Goal: Check status: Check status

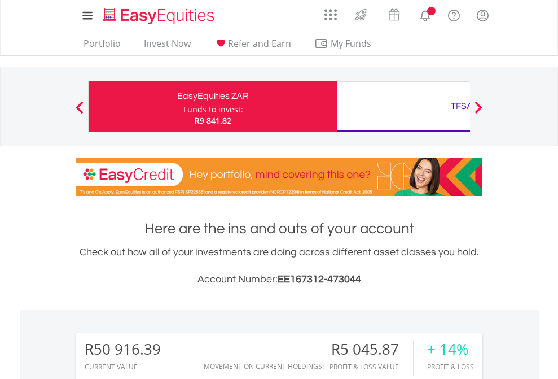
scroll to position [108, 177]
click at [183, 107] on div "Funds to invest:" at bounding box center [213, 109] width 60 height 11
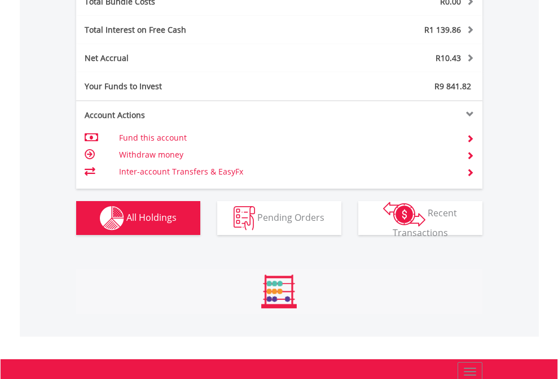
scroll to position [1323, 0]
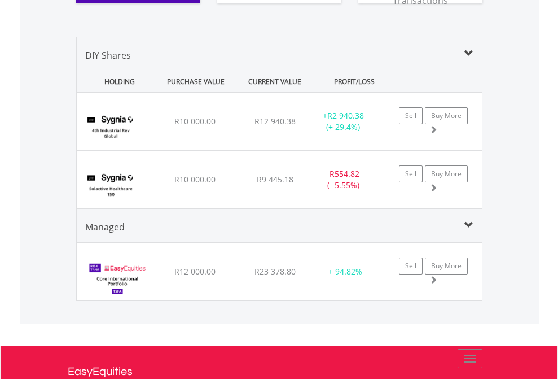
scroll to position [1323, 0]
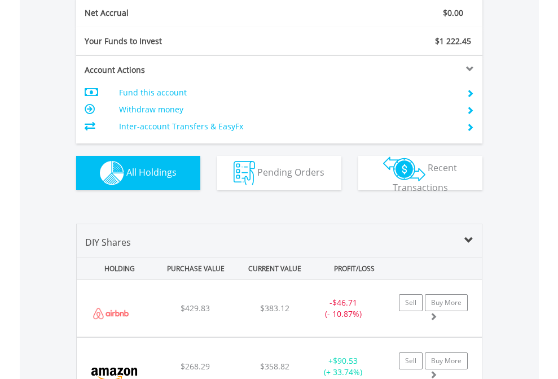
scroll to position [1278, 0]
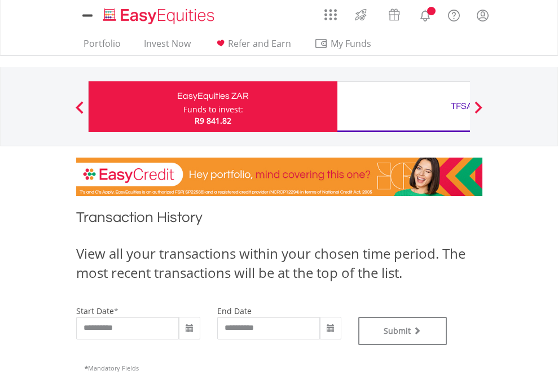
type input "**********"
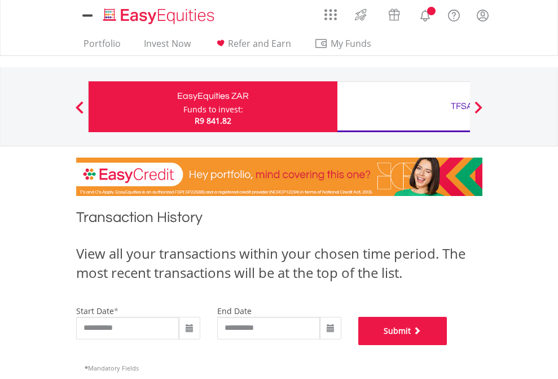
click at [447, 345] on button "Submit" at bounding box center [402, 331] width 89 height 28
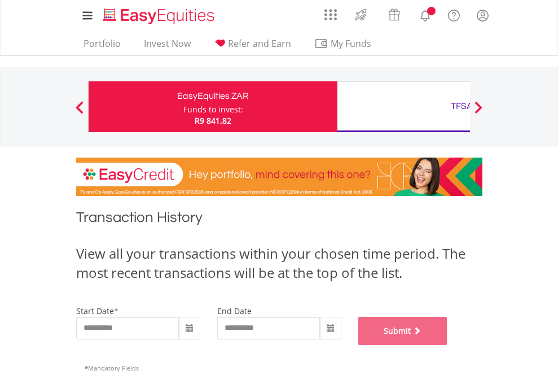
scroll to position [458, 0]
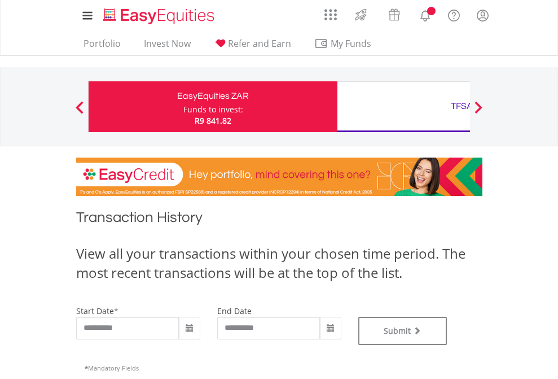
click at [403, 107] on div "TFSA" at bounding box center [461, 106] width 235 height 16
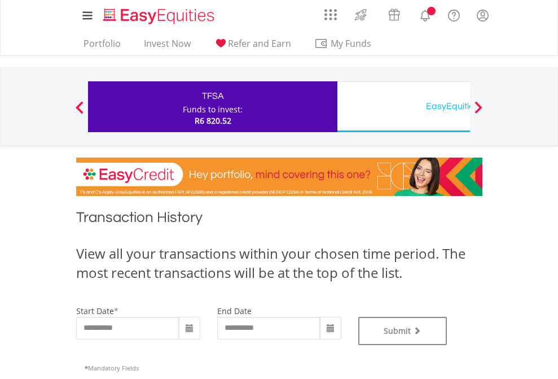
type input "**********"
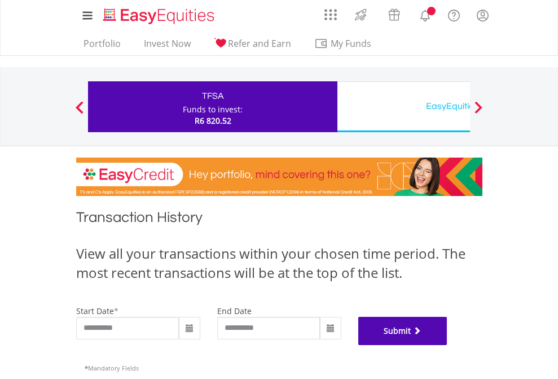
click at [447, 345] on button "Submit" at bounding box center [402, 331] width 89 height 28
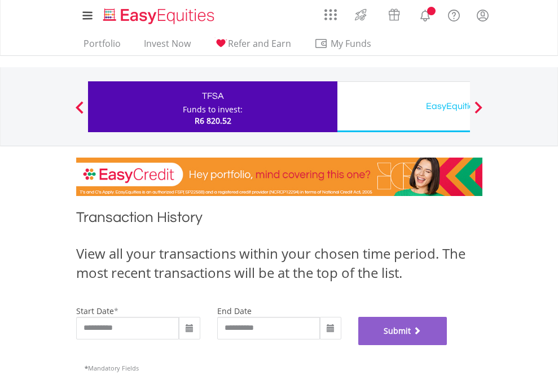
scroll to position [458, 0]
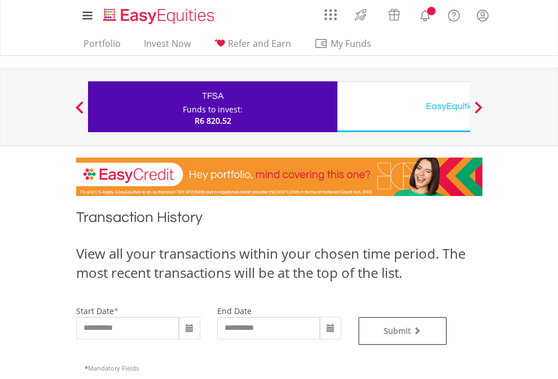
click at [403, 107] on div "EasyEquities USD" at bounding box center [461, 106] width 235 height 16
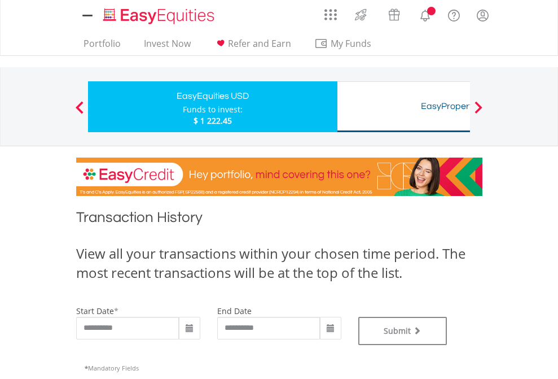
type input "**********"
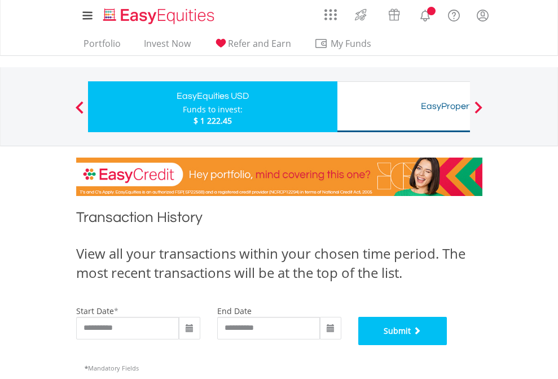
click at [447, 345] on button "Submit" at bounding box center [402, 331] width 89 height 28
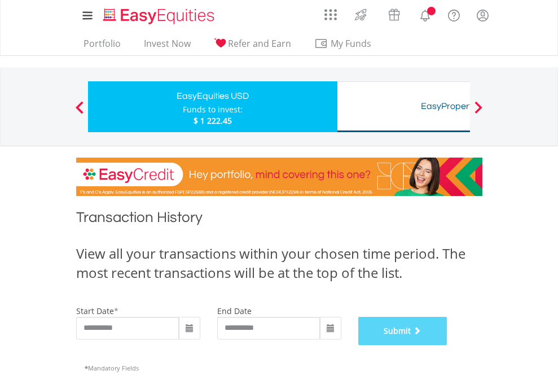
scroll to position [458, 0]
